Goal: Answer question/provide support: Share knowledge or assist other users

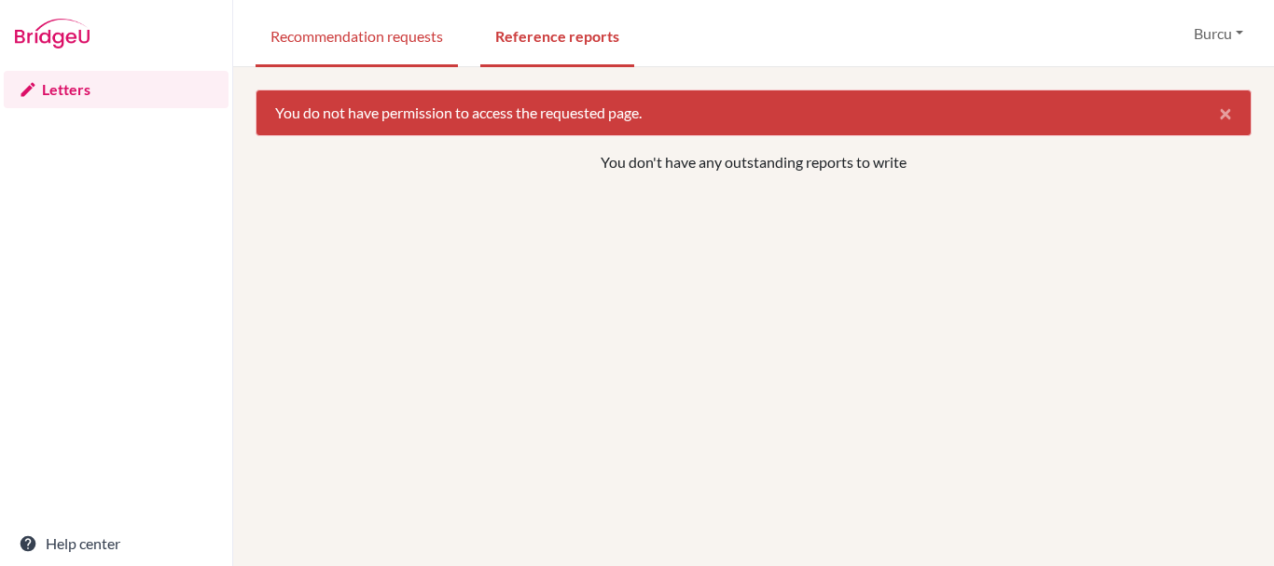
click at [326, 45] on link "Recommendation requests" at bounding box center [357, 35] width 202 height 64
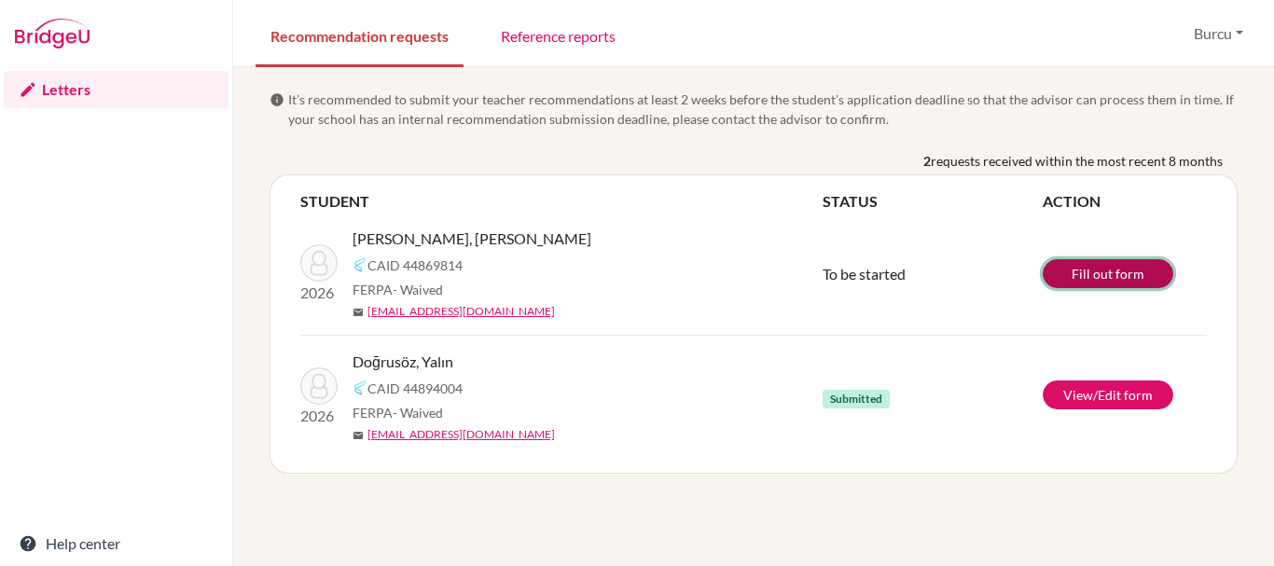
click at [1104, 282] on link "Fill out form" at bounding box center [1108, 273] width 131 height 29
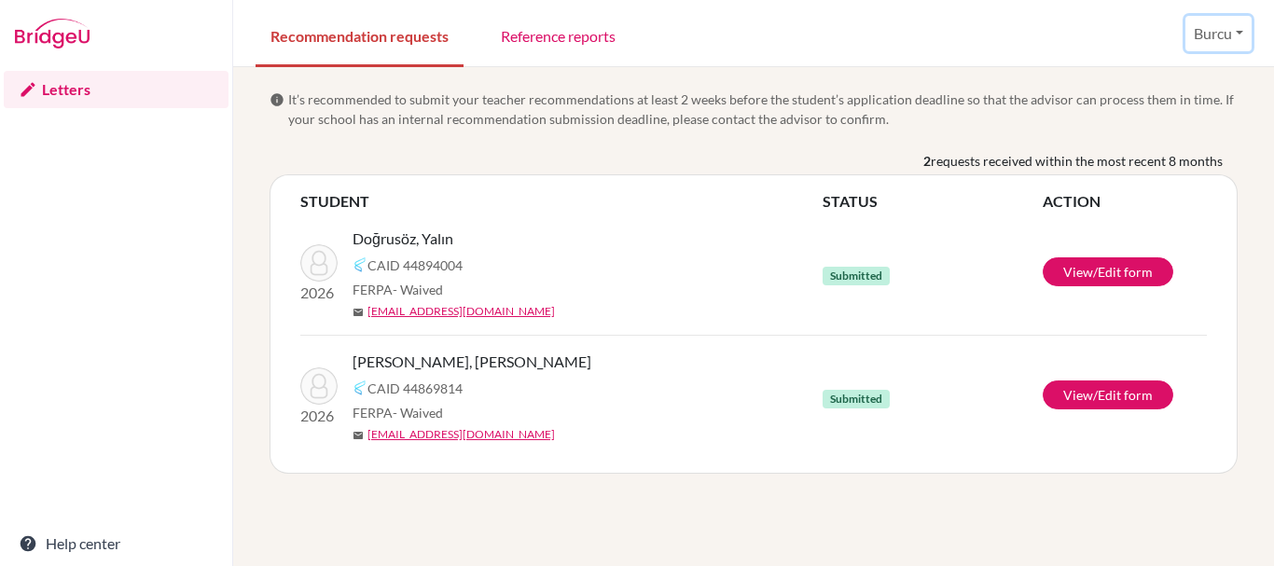
click at [1235, 26] on button "Burcu" at bounding box center [1219, 33] width 66 height 35
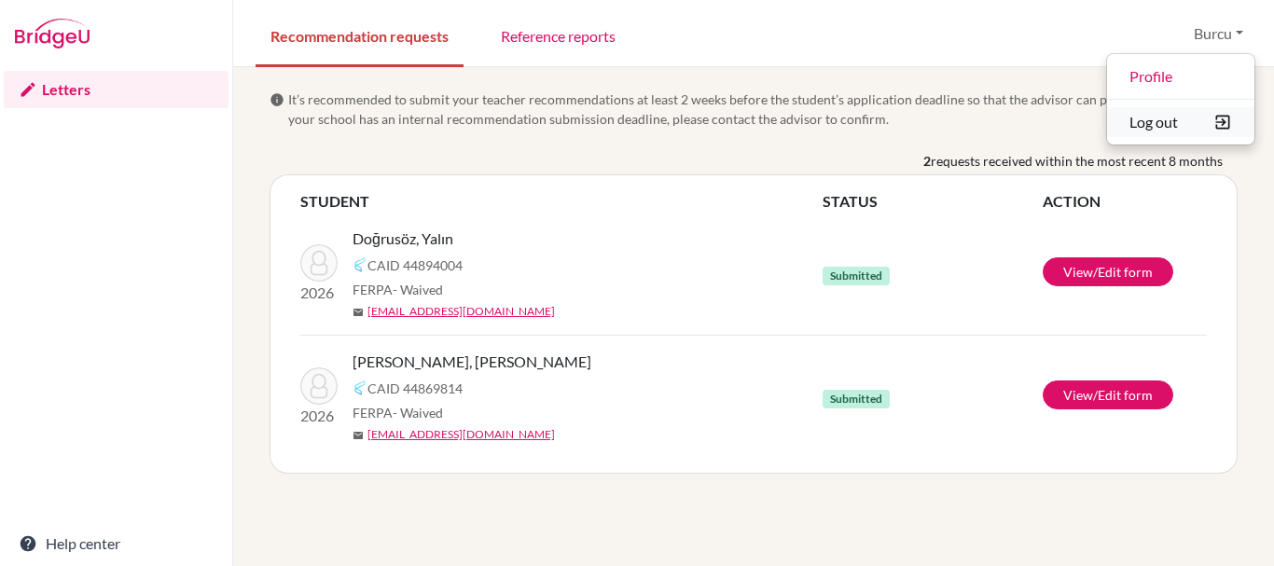
click at [1167, 115] on button "Log out" at bounding box center [1180, 122] width 147 height 30
